Goal: Use online tool/utility

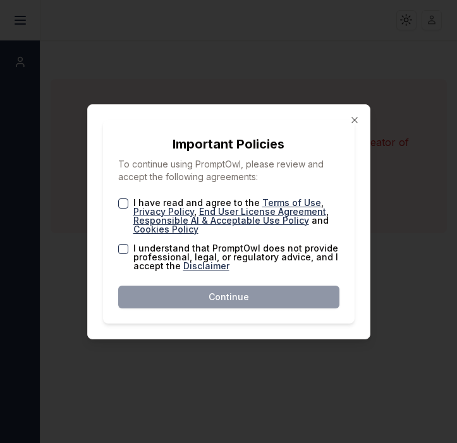
click at [126, 207] on button "I have read and agree to the Terms of Use , Privacy Policy , End User License A…" at bounding box center [123, 204] width 10 height 10
click at [121, 245] on button "I understand that PromptOwl does not provide professional, legal, or regulatory…" at bounding box center [123, 249] width 10 height 10
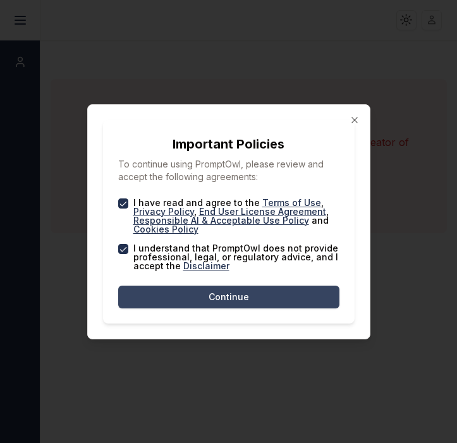
click at [205, 297] on button "Continue" at bounding box center [228, 297] width 221 height 23
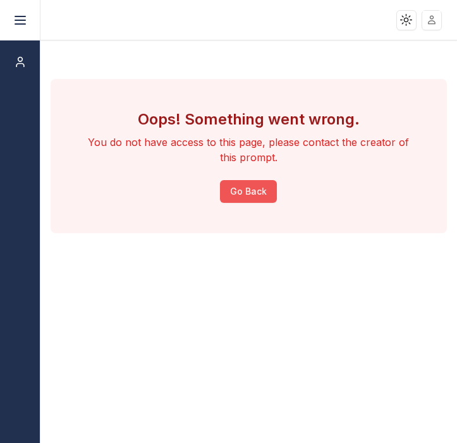
click at [249, 193] on button "Go Back" at bounding box center [248, 191] width 57 height 23
click at [242, 185] on button "Go Back" at bounding box center [248, 191] width 57 height 23
